Goal: Task Accomplishment & Management: Manage account settings

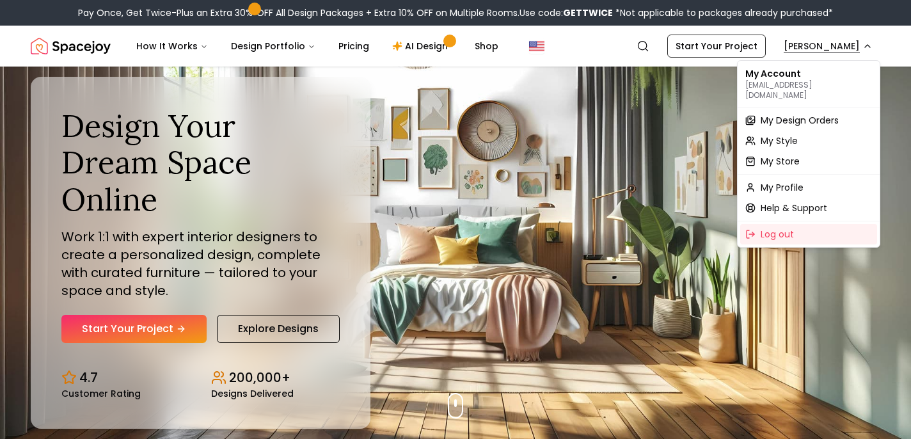
click at [824, 114] on span "My Design Orders" at bounding box center [800, 120] width 78 height 13
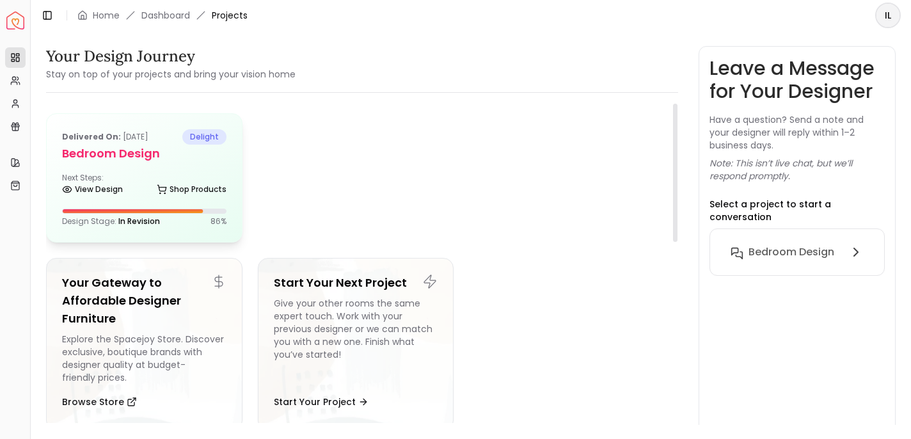
click at [182, 145] on h5 "Bedroom design" at bounding box center [144, 154] width 164 height 18
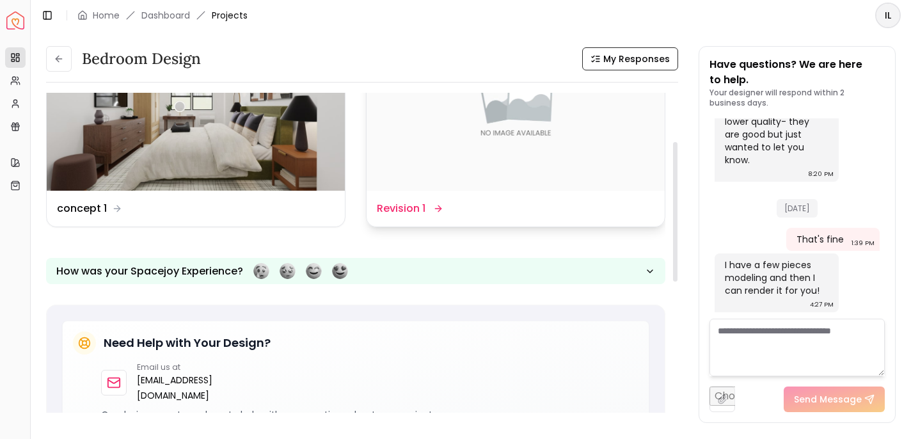
scroll to position [111, 0]
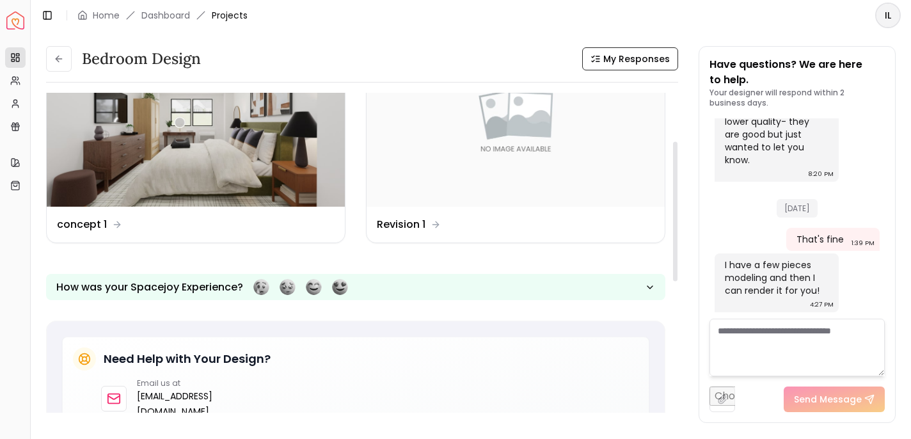
click at [851, 438] on div at bounding box center [455, 439] width 911 height 0
click at [817, 356] on textarea at bounding box center [797, 348] width 175 height 58
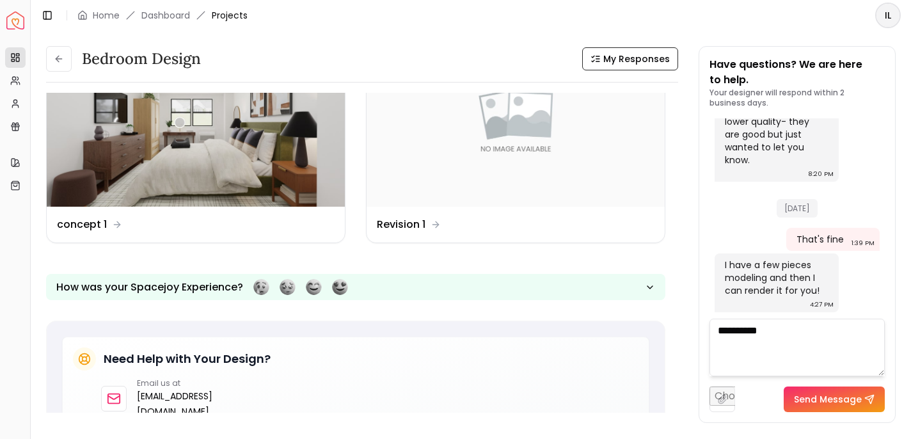
type textarea "**********"
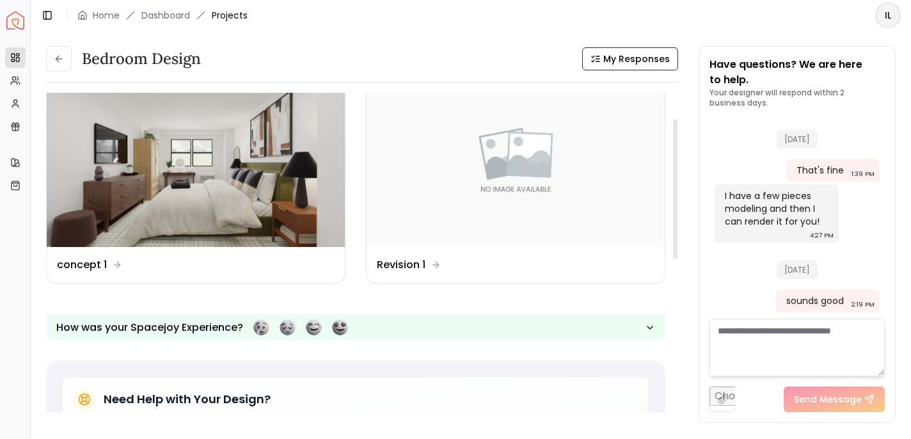
scroll to position [0, 0]
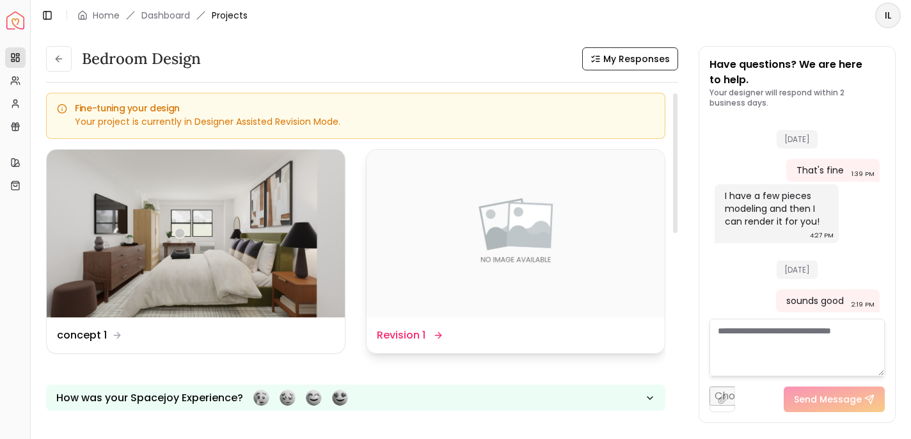
click at [416, 339] on dd "Revision 1" at bounding box center [401, 335] width 49 height 15
